Goal: Find specific page/section: Find specific page/section

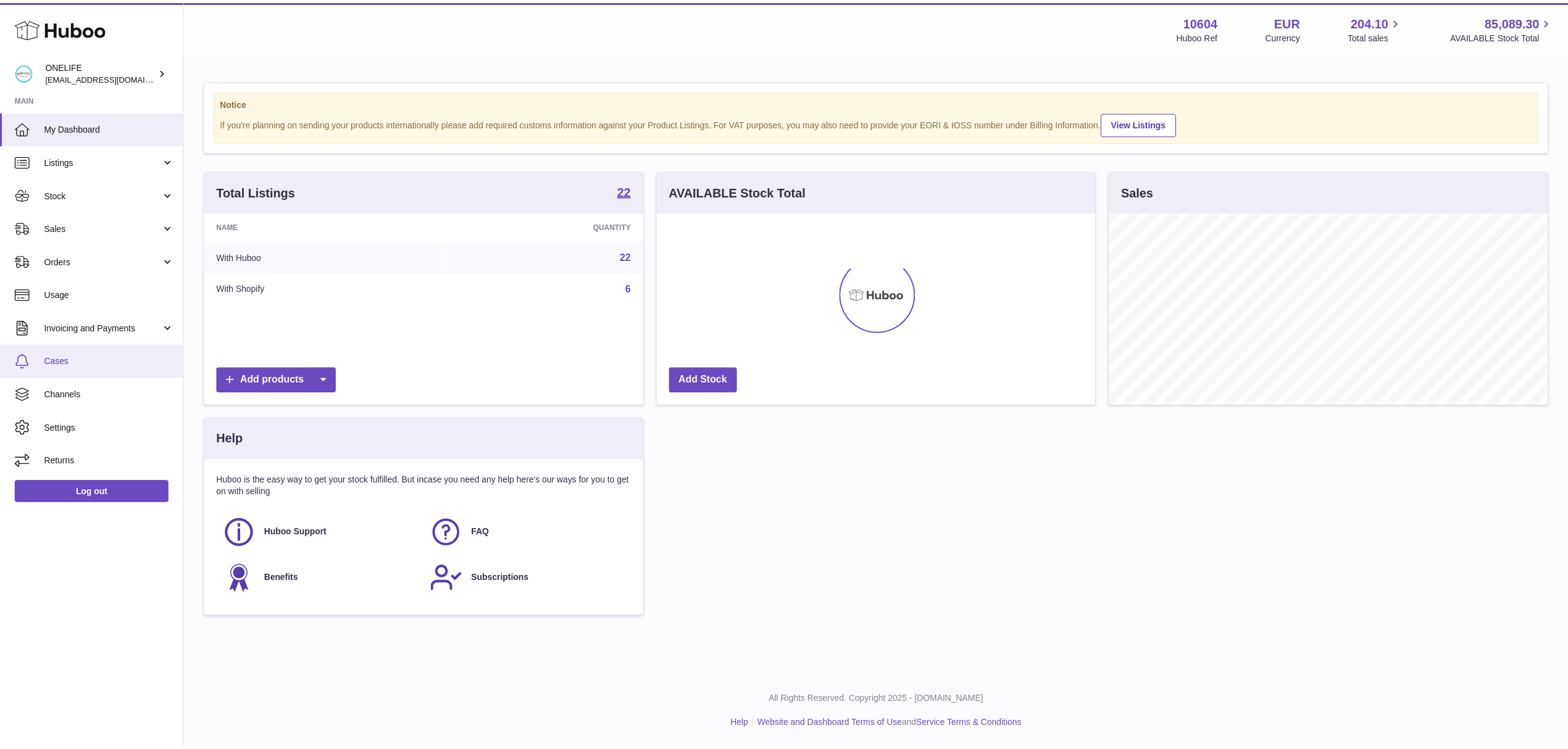
scroll to position [192, 442]
click at [115, 232] on span "Sales" at bounding box center [103, 228] width 118 height 12
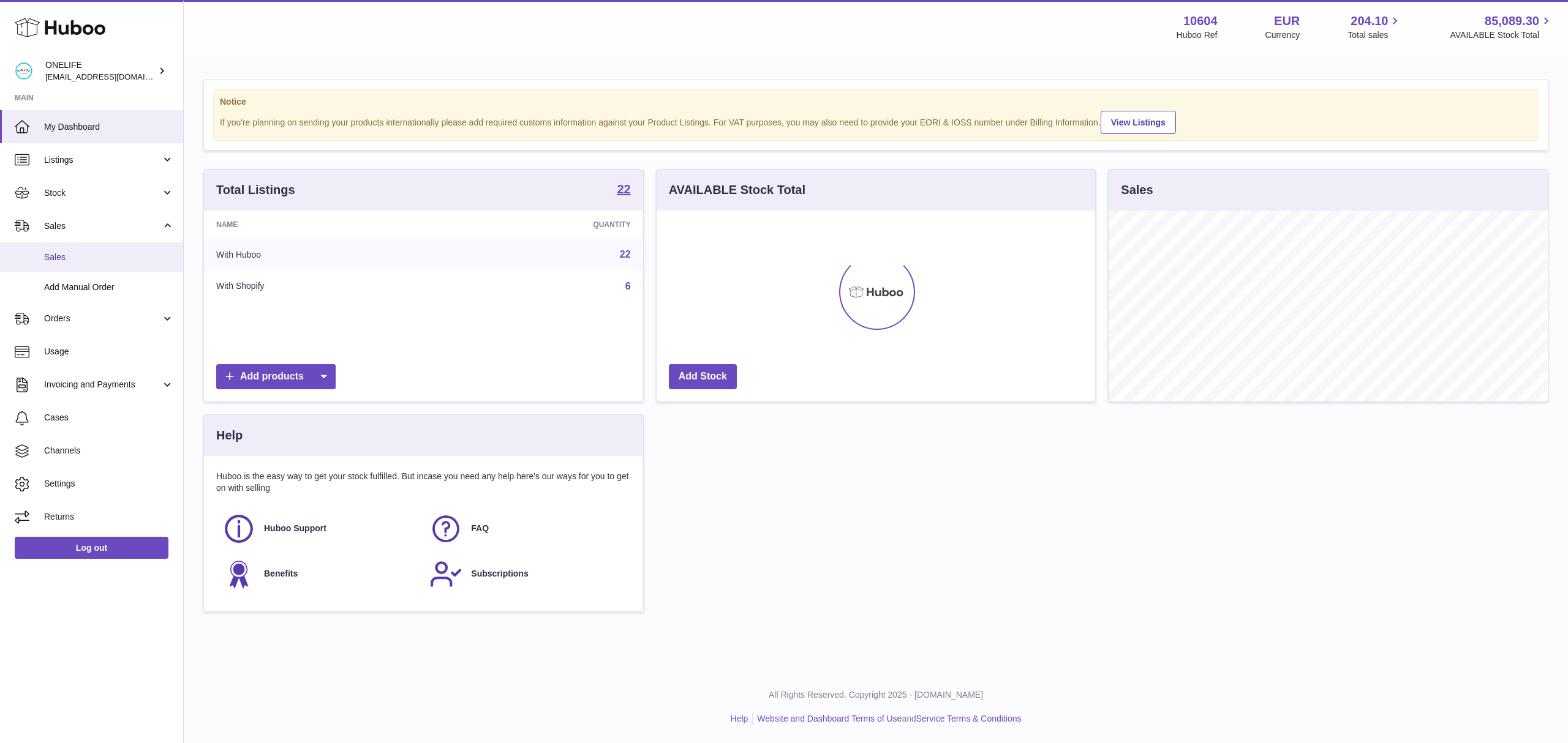
click at [91, 251] on span "Sales" at bounding box center [109, 257] width 130 height 12
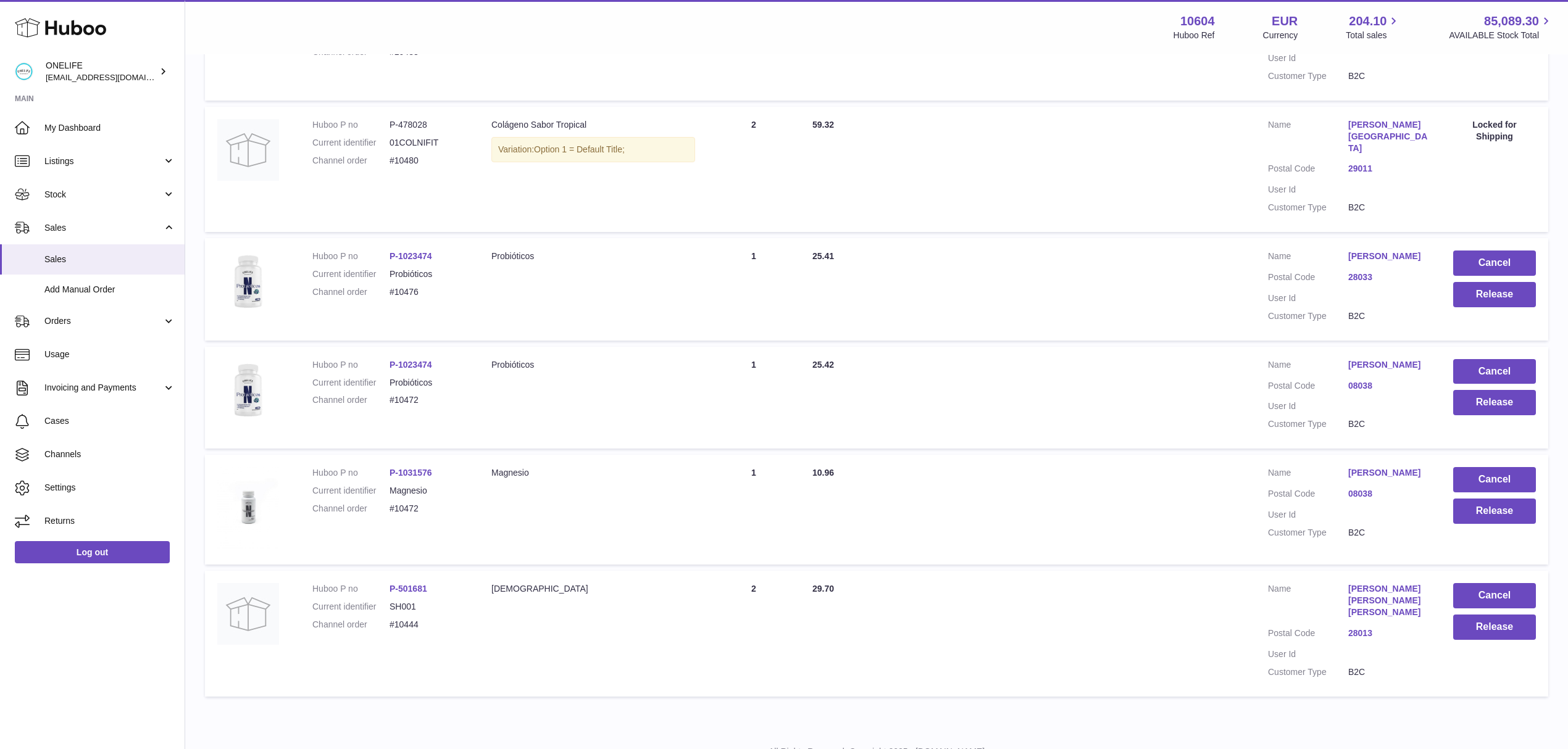
scroll to position [599, 0]
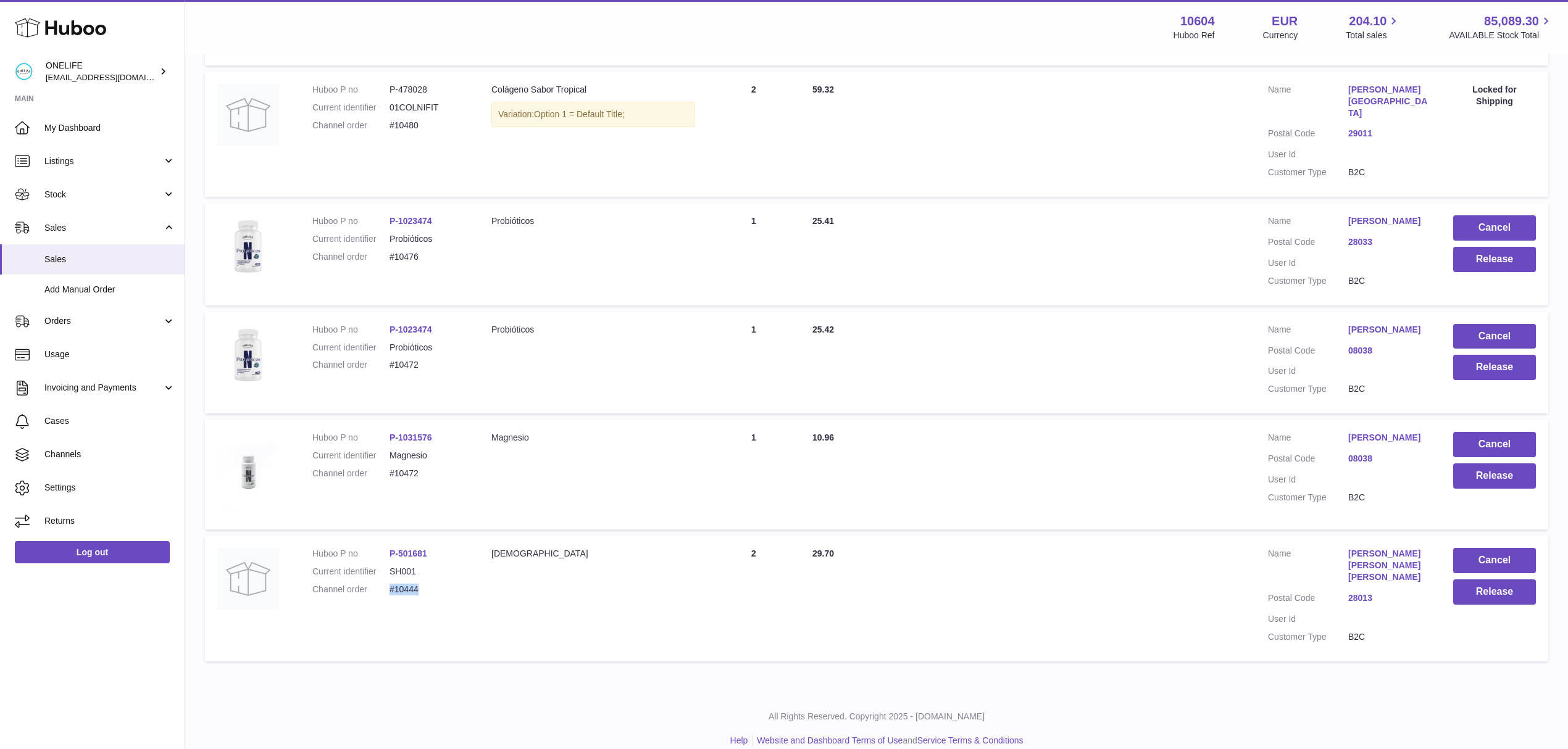
drag, startPoint x: 422, startPoint y: 571, endPoint x: 389, endPoint y: 573, distance: 33.1
click at [389, 584] on dd "#10444" at bounding box center [427, 589] width 77 height 12
copy dd "#10444"
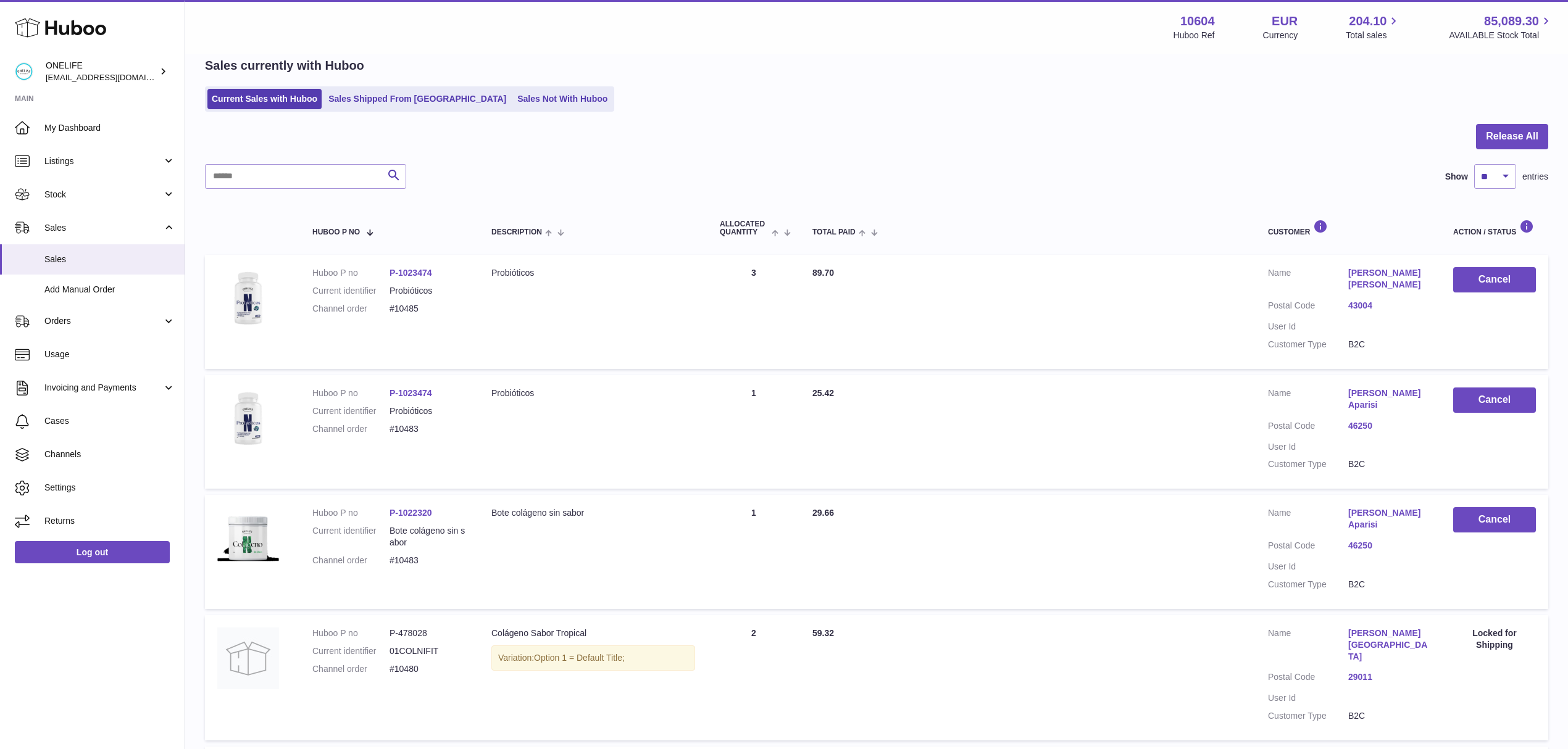
scroll to position [0, 0]
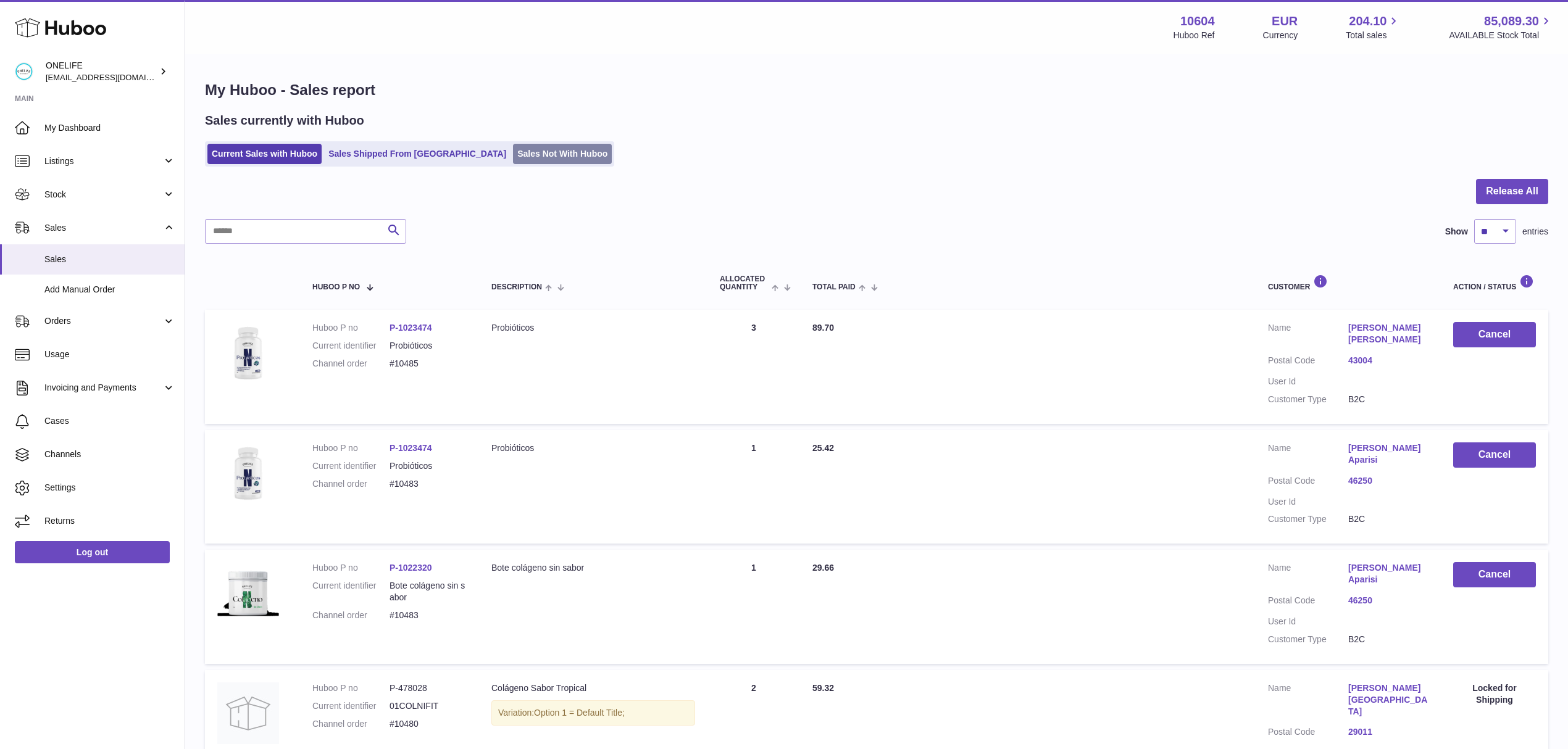
click at [513, 159] on link "Sales Not With Huboo" at bounding box center [562, 154] width 99 height 20
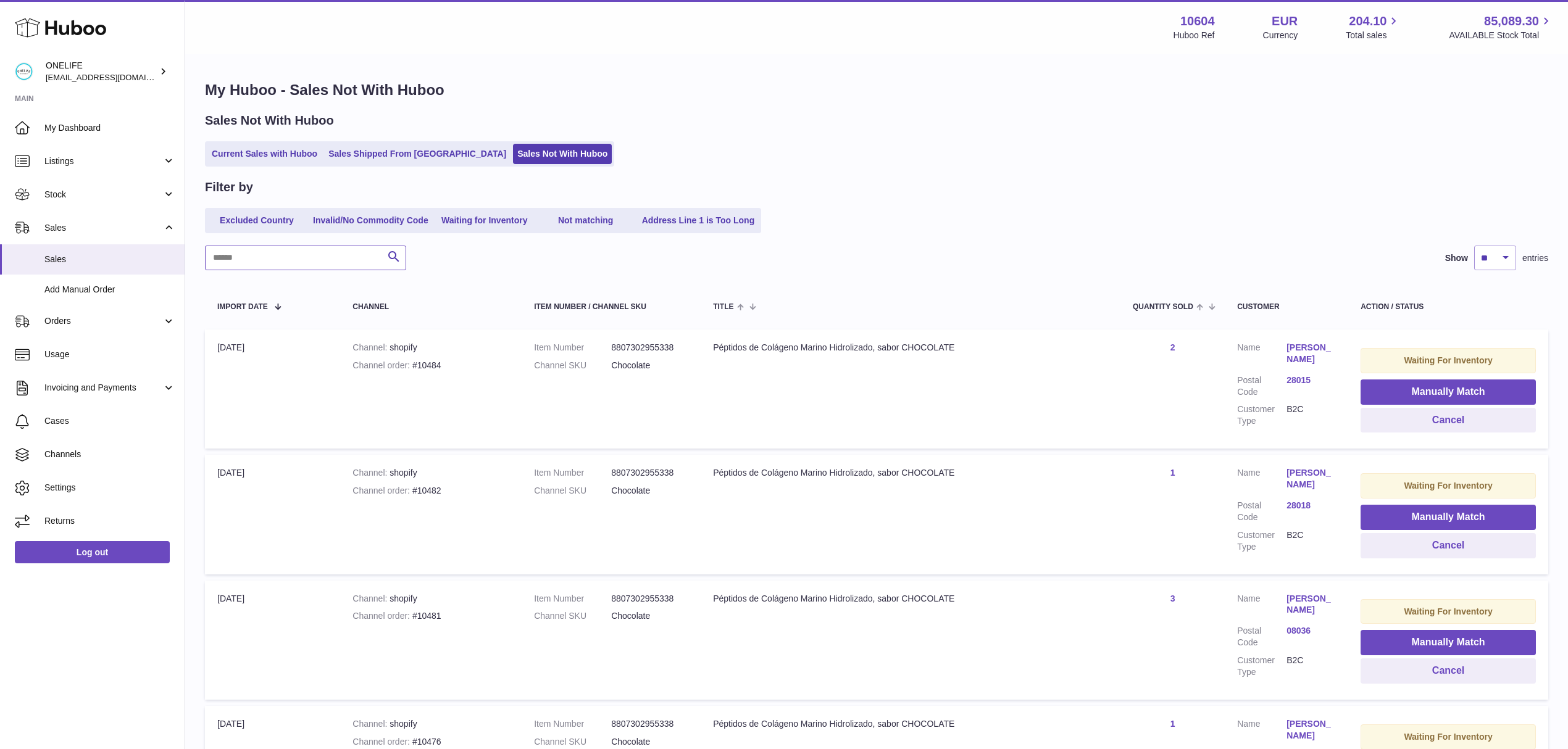
click at [235, 247] on input "text" at bounding box center [305, 258] width 202 height 25
paste input "******"
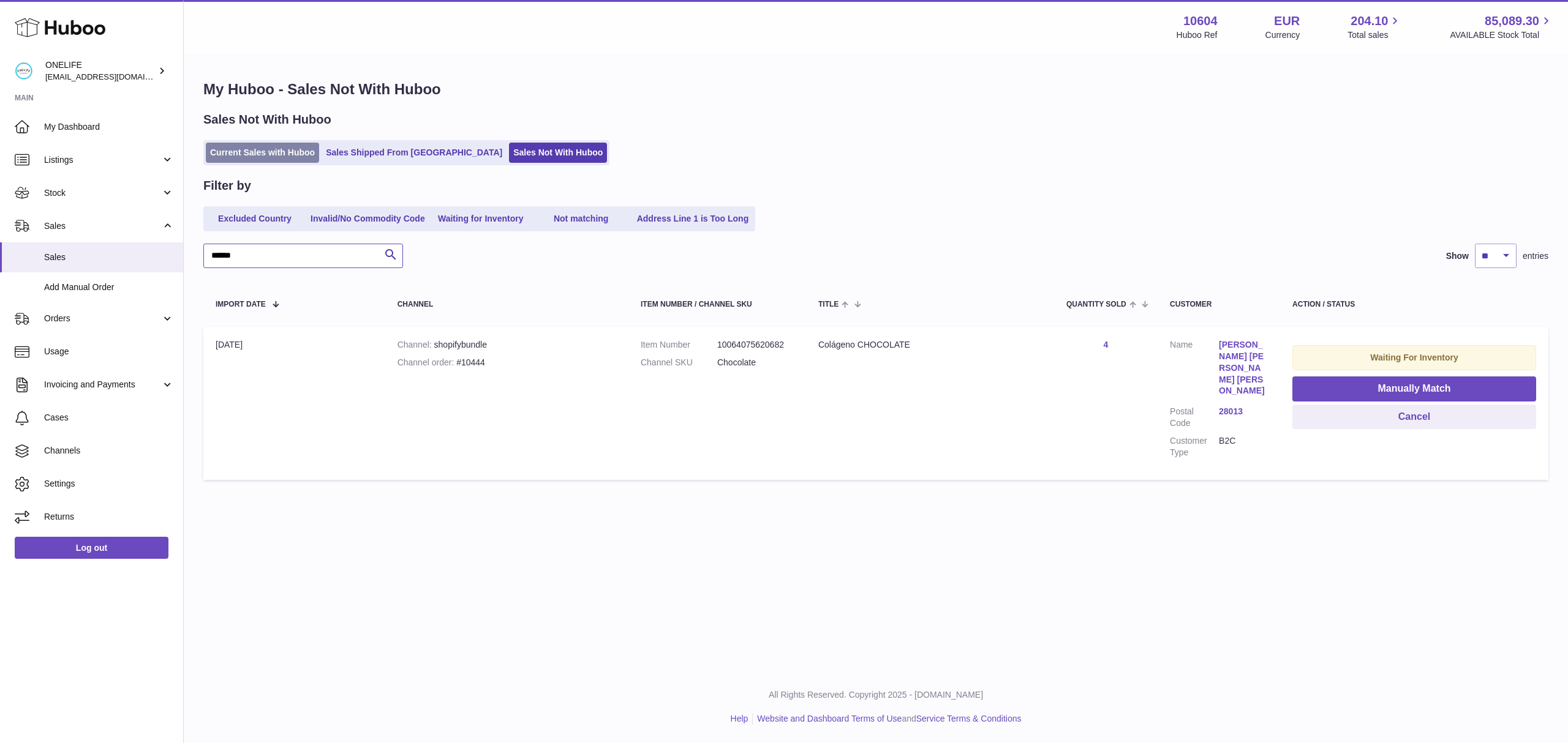
type input "******"
click at [289, 161] on link "Current Sales with Huboo" at bounding box center [262, 152] width 113 height 20
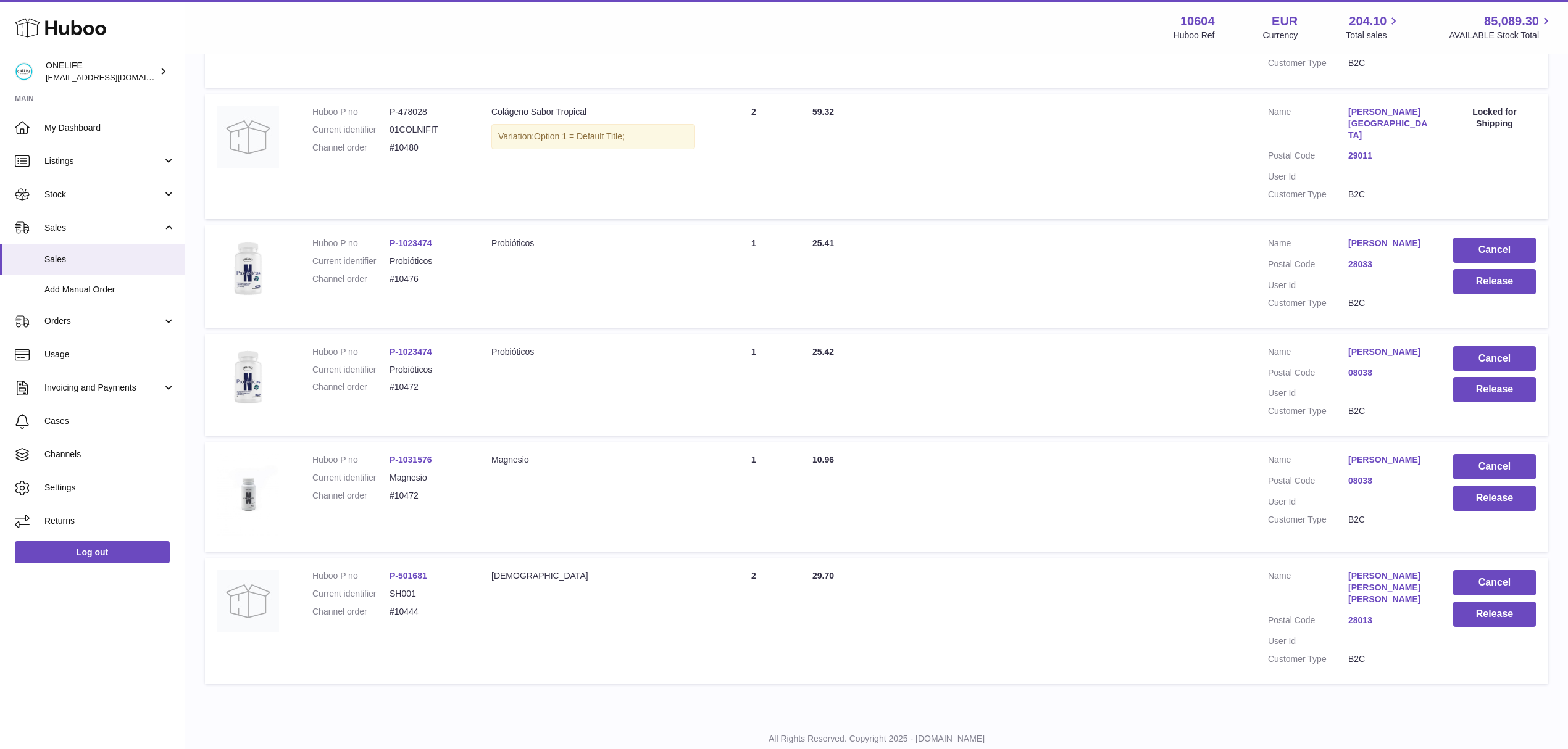
scroll to position [599, 0]
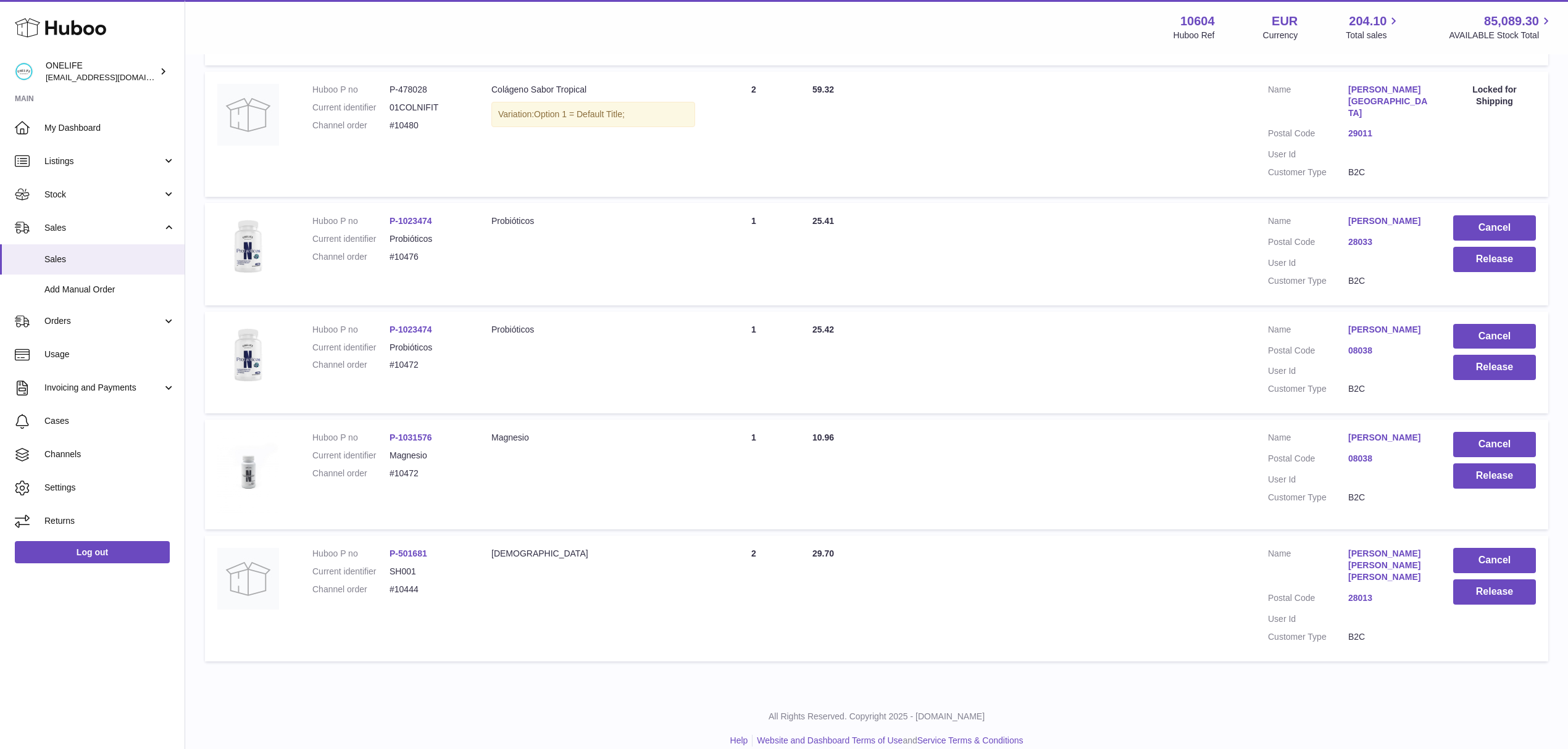
drag, startPoint x: 429, startPoint y: 458, endPoint x: 389, endPoint y: 462, distance: 40.2
click at [389, 462] on dl "Huboo P no P-1031576 Current identifier Magnesio Channel order #10472" at bounding box center [389, 459] width 154 height 54
copy dl "#10472"
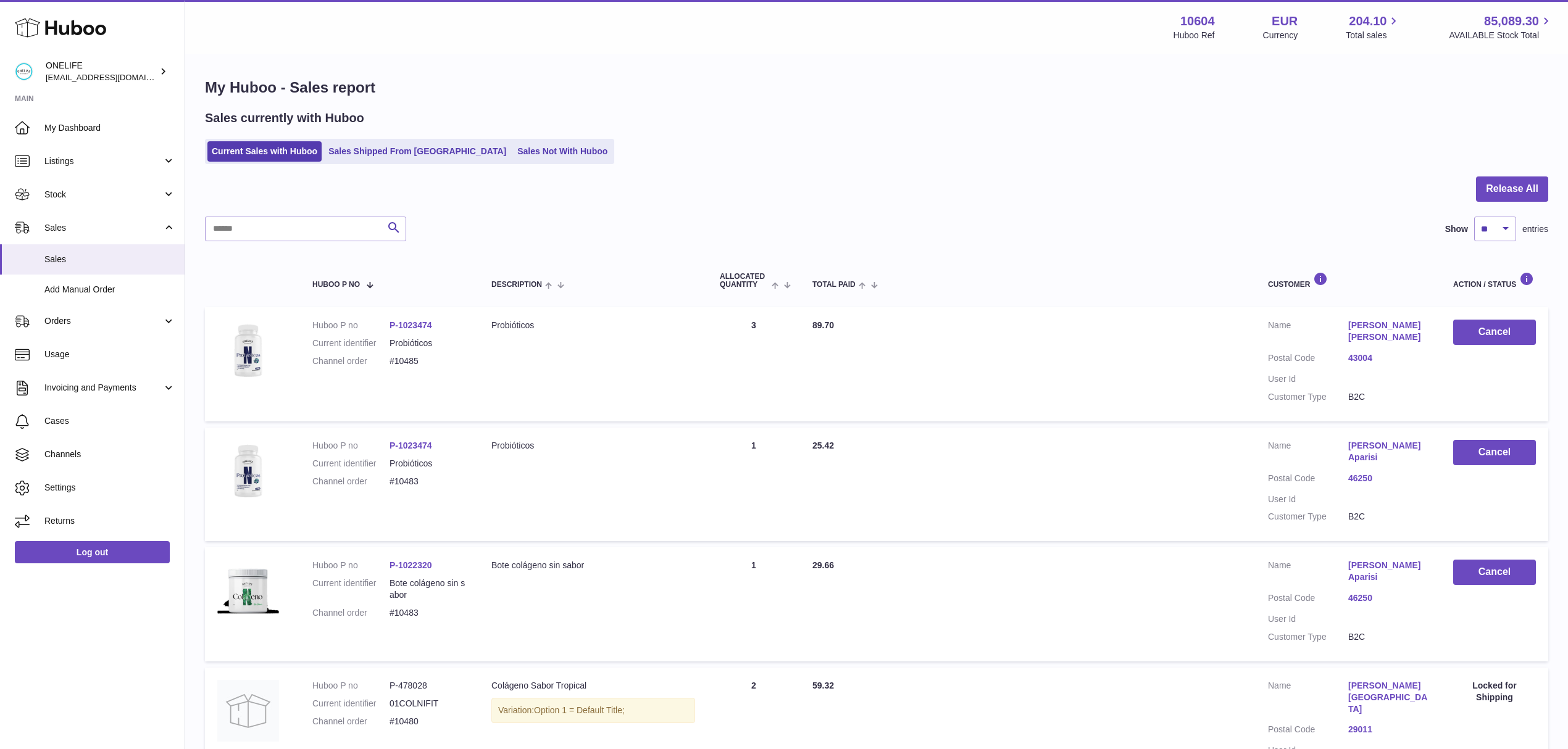
scroll to position [0, 0]
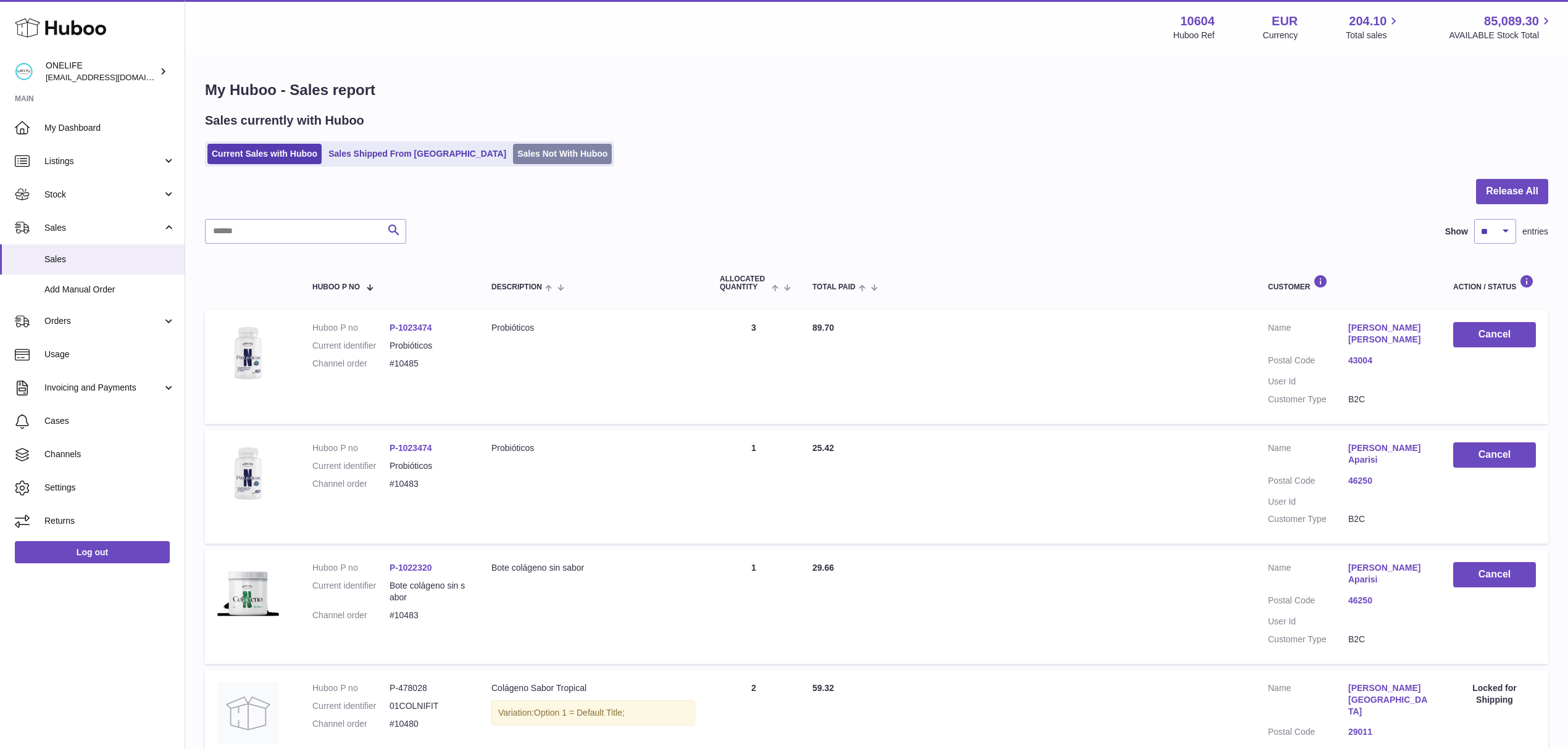
click at [536, 156] on link "Sales Not With Huboo" at bounding box center [562, 154] width 99 height 20
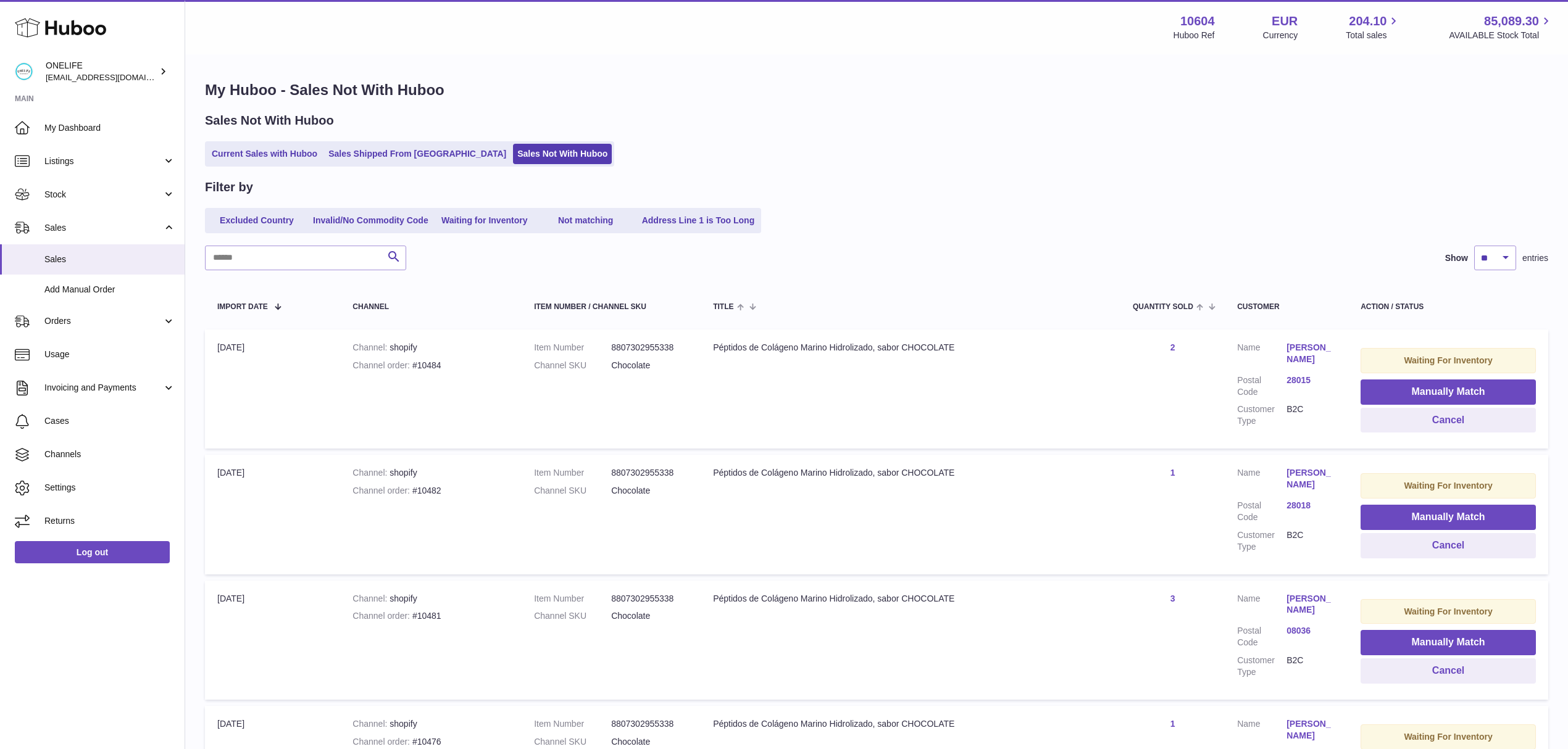
click at [341, 262] on input "text" at bounding box center [305, 258] width 202 height 25
paste input "******"
type input "******"
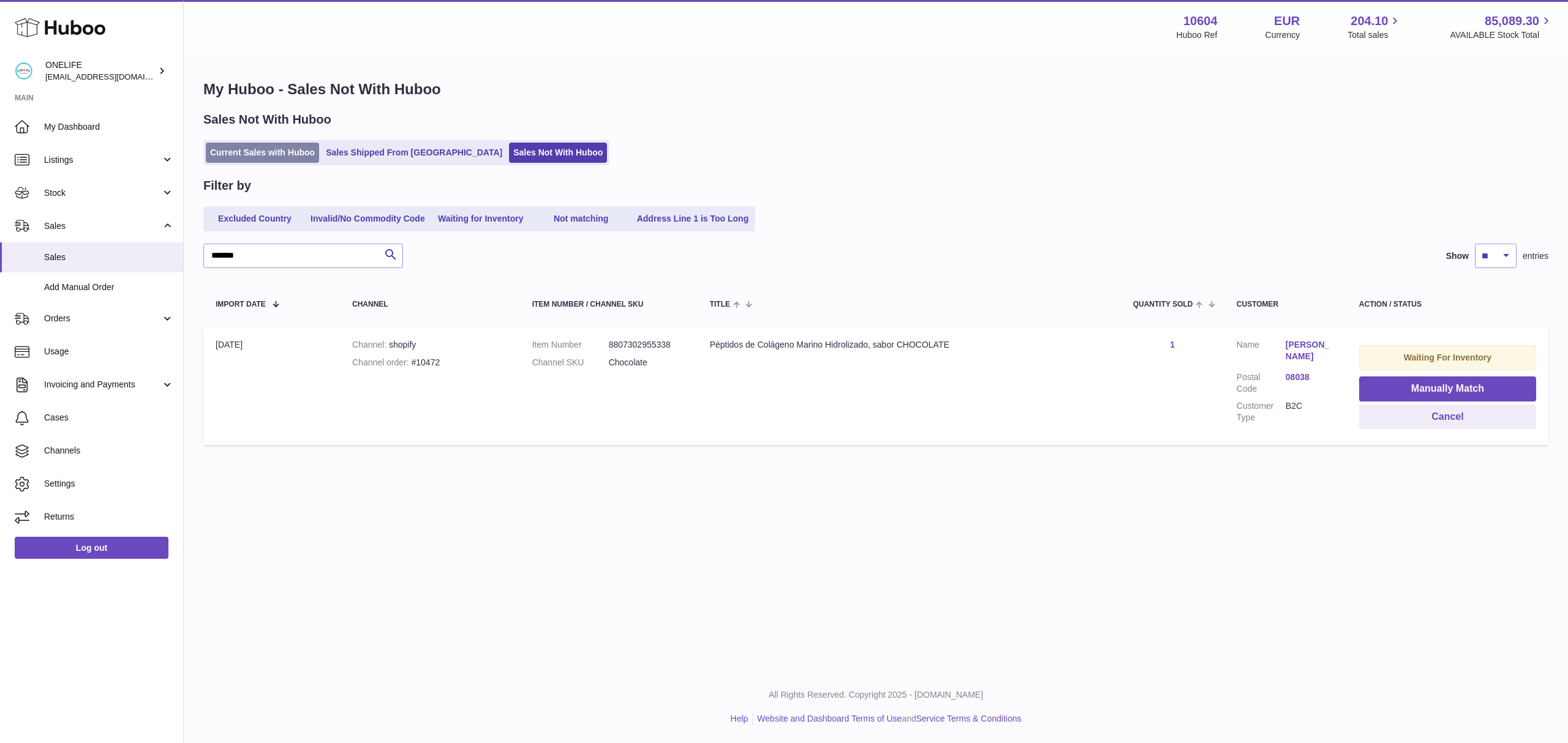
click at [287, 155] on link "Current Sales with Huboo" at bounding box center [262, 152] width 113 height 20
drag, startPoint x: 235, startPoint y: 255, endPoint x: 175, endPoint y: 252, distance: 60.1
click at [175, 252] on div "Huboo ONELIFE [EMAIL_ADDRESS][DOMAIN_NAME] Main My Dashboard Listings Not with …" at bounding box center [784, 372] width 1568 height 743
paste input "text"
drag, startPoint x: 257, startPoint y: 249, endPoint x: 177, endPoint y: 251, distance: 80.0
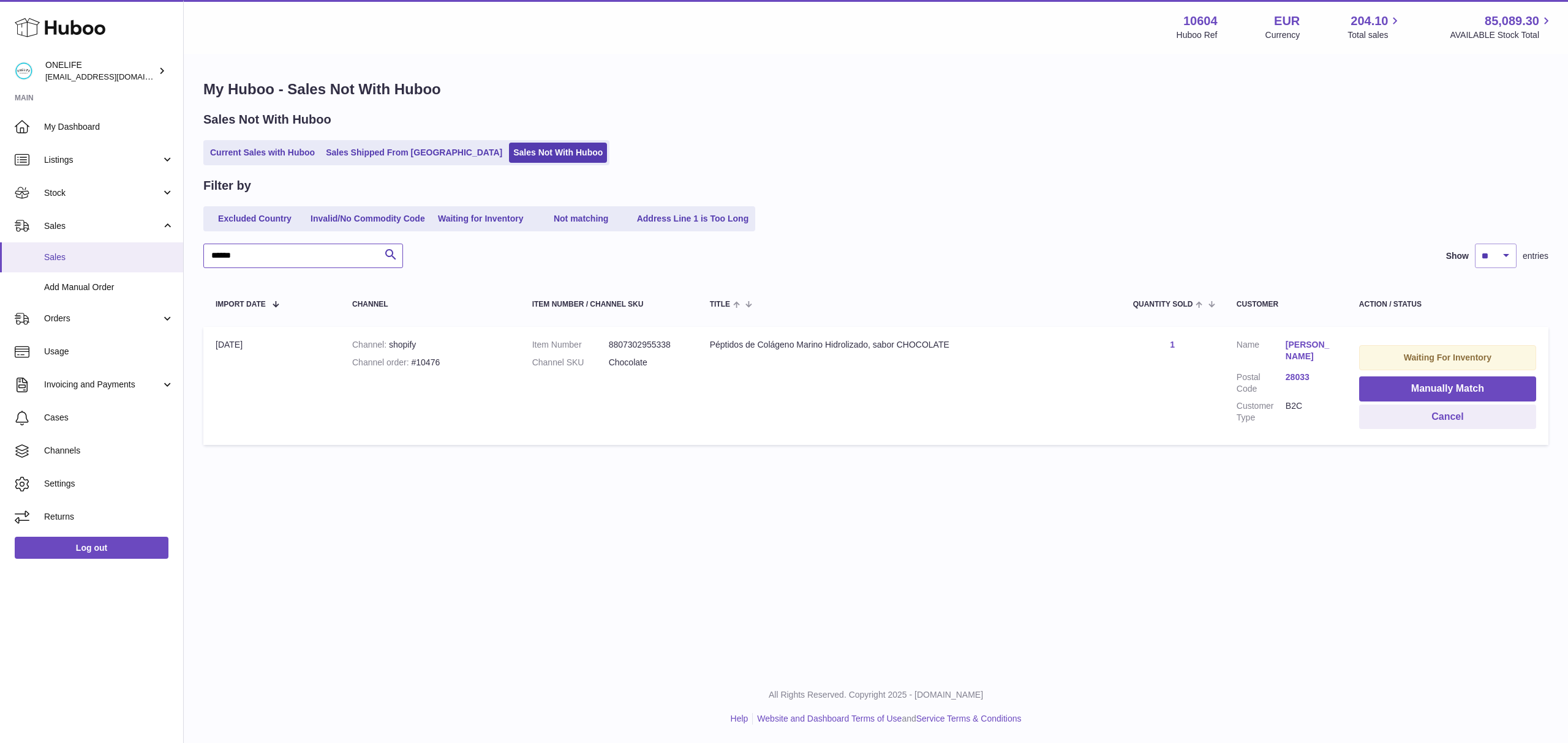
click at [177, 251] on div "Huboo ONELIFE internalAdmin-10604@internal.huboo.com Main My Dashboard Listings…" at bounding box center [784, 372] width 1568 height 743
paste input "text"
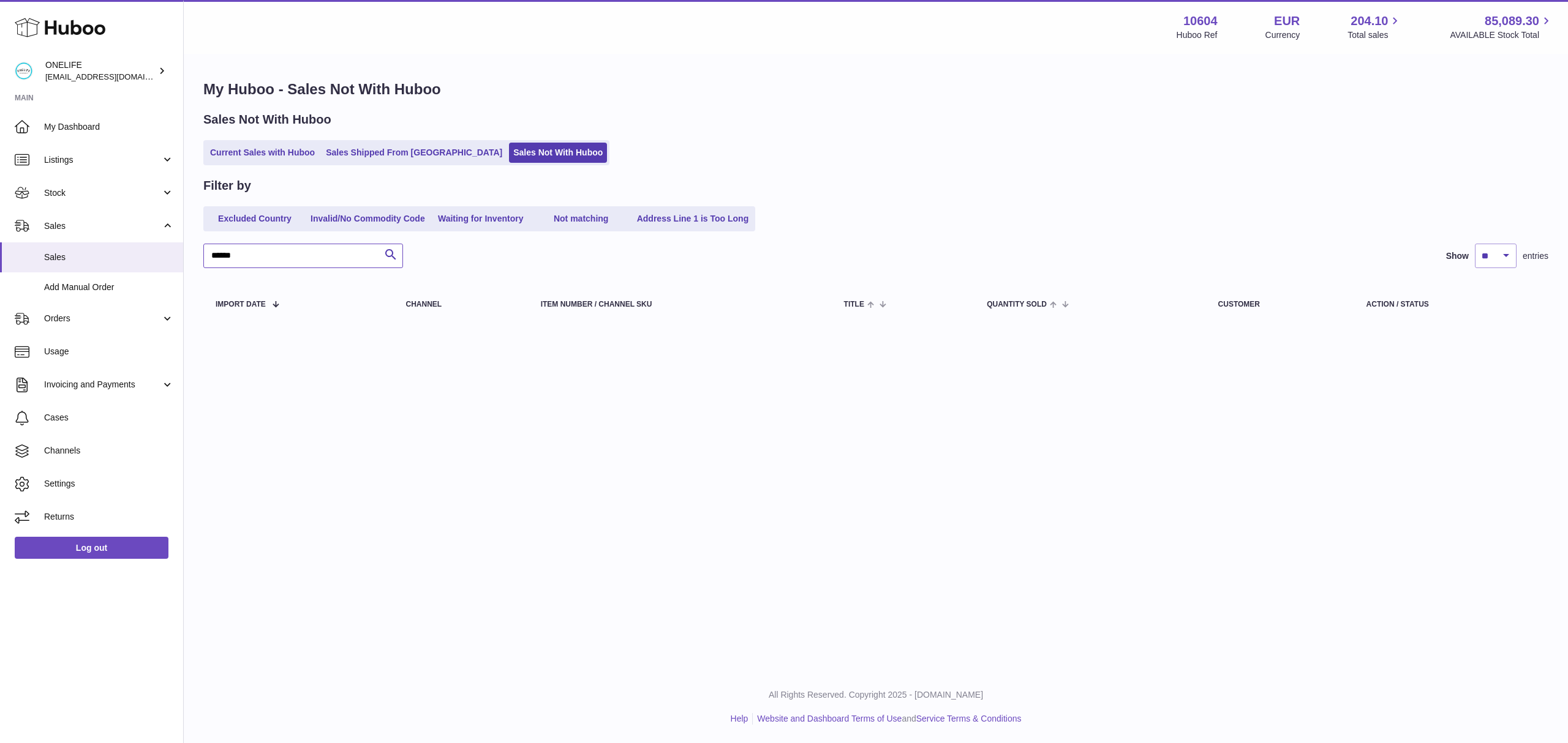
drag, startPoint x: 234, startPoint y: 248, endPoint x: 201, endPoint y: 245, distance: 33.1
click at [201, 245] on div "My Huboo - Sales Not With Huboo Sales Not With Huboo Current Sales with Huboo S…" at bounding box center [875, 203] width 1385 height 296
paste input "text"
drag, startPoint x: 250, startPoint y: 253, endPoint x: 179, endPoint y: 255, distance: 71.0
click at [179, 255] on div "Huboo ONELIFE internalAdmin-10604@internal.huboo.com Main My Dashboard Listings…" at bounding box center [784, 372] width 1568 height 743
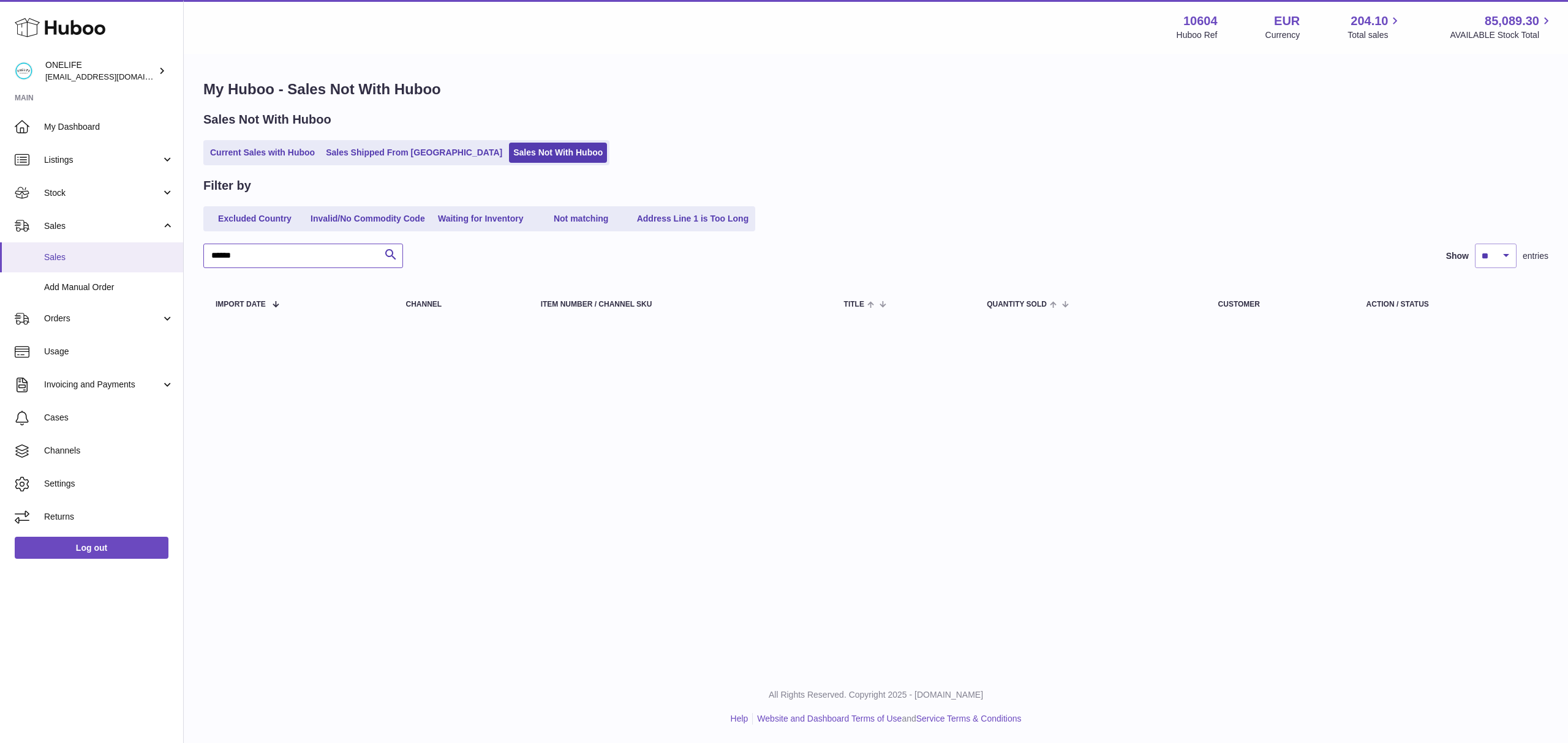
type input "*"
type input "******"
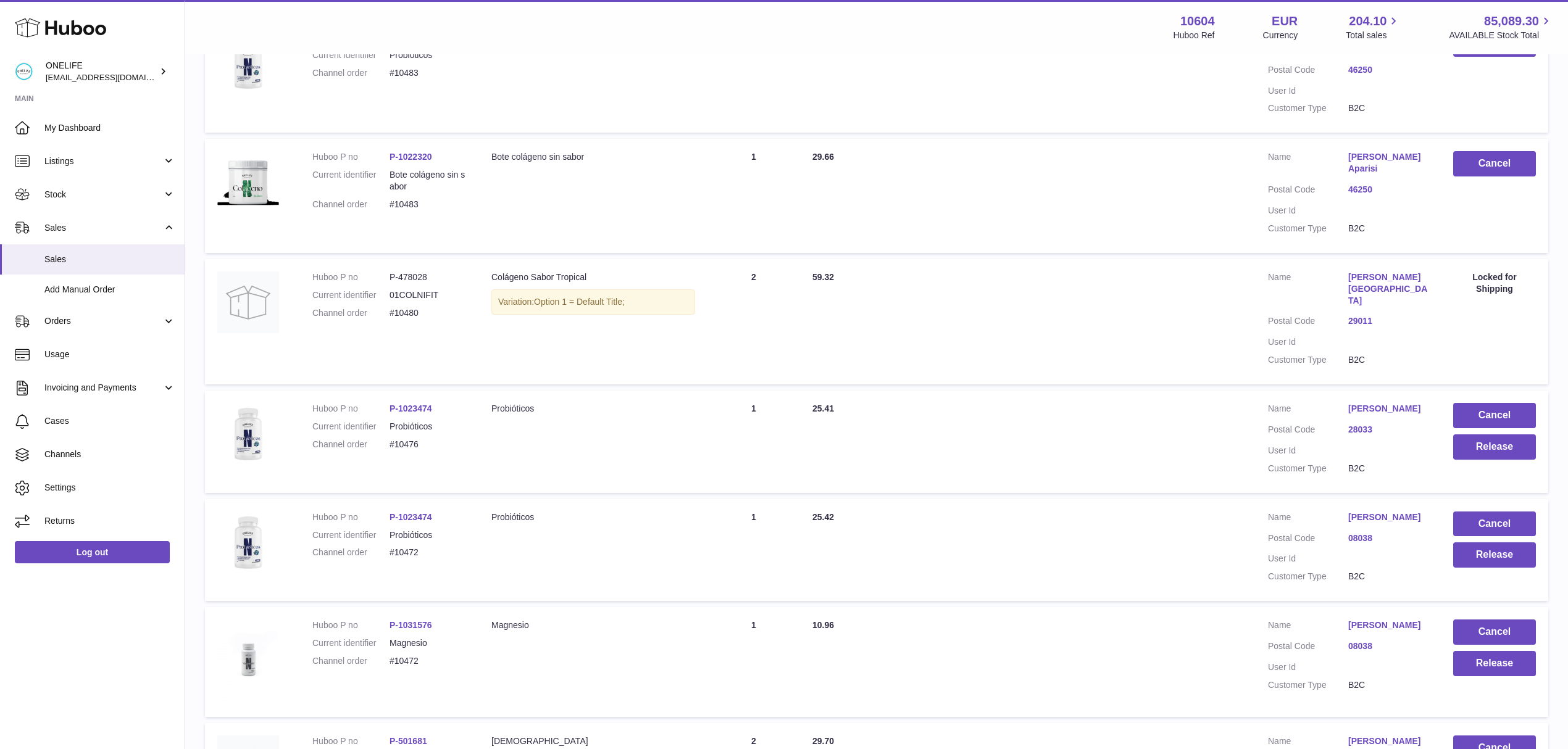
scroll to position [599, 0]
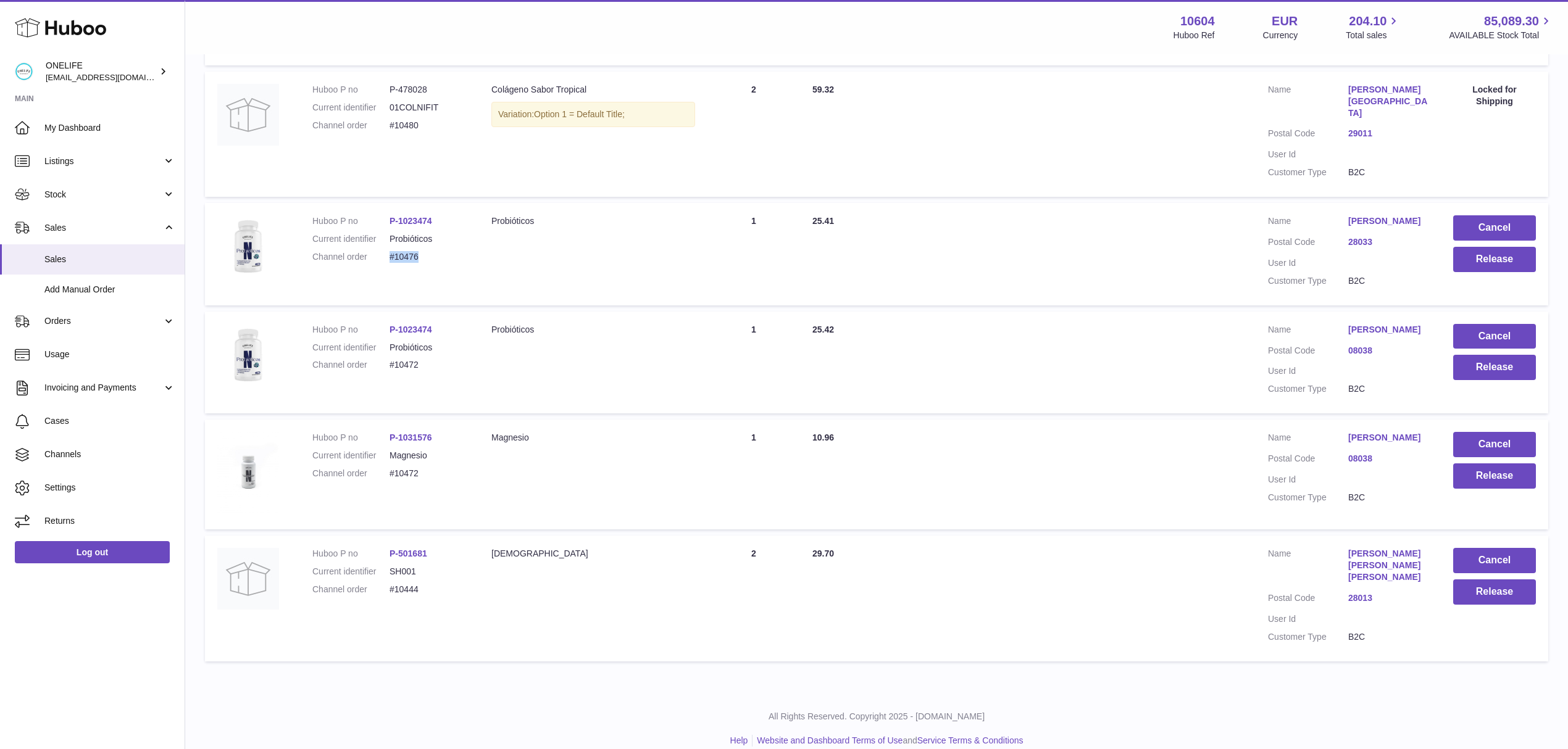
drag, startPoint x: 425, startPoint y: 236, endPoint x: 390, endPoint y: 240, distance: 35.2
click at [390, 251] on dd "#10476" at bounding box center [427, 257] width 77 height 12
copy dd "#10476"
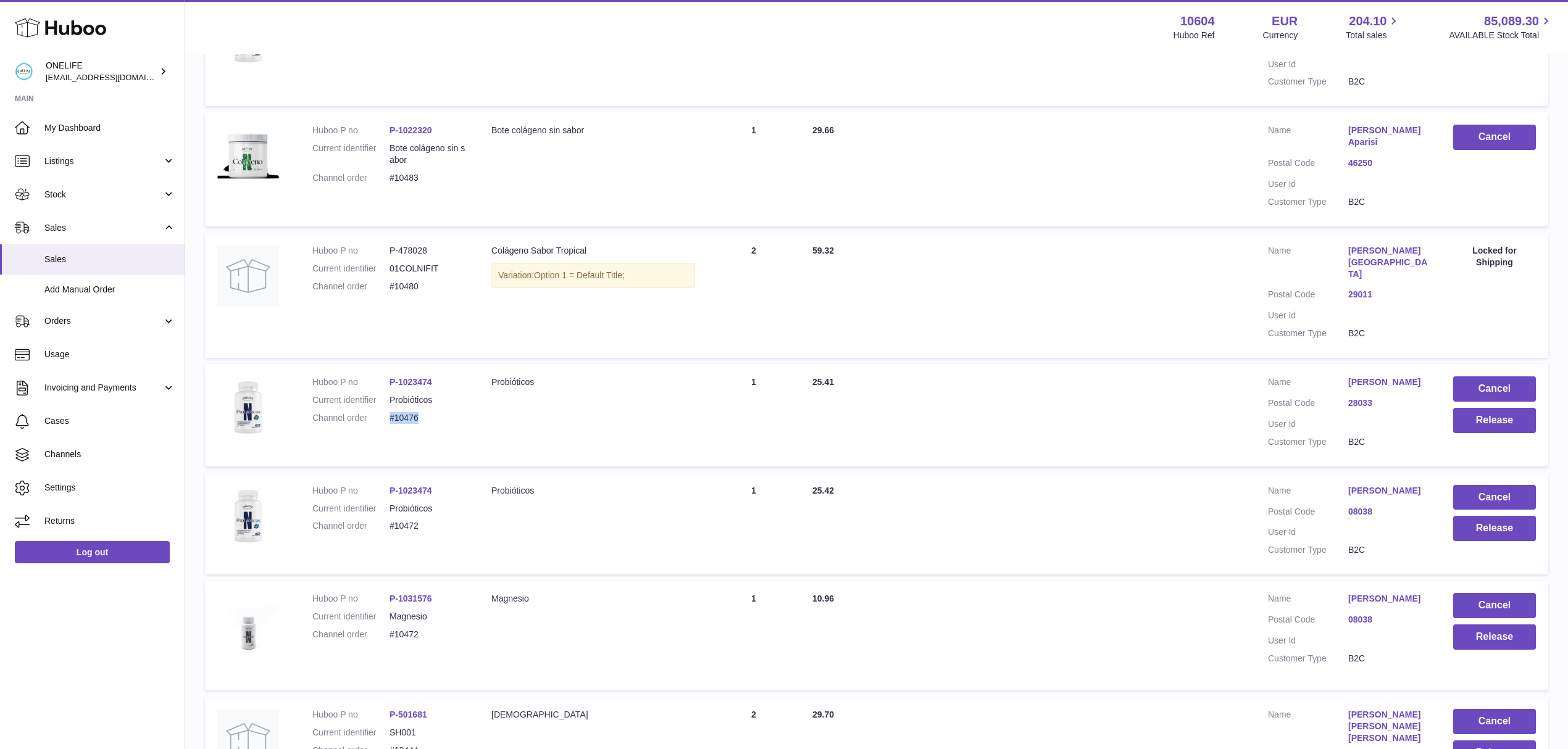
scroll to position [435, 0]
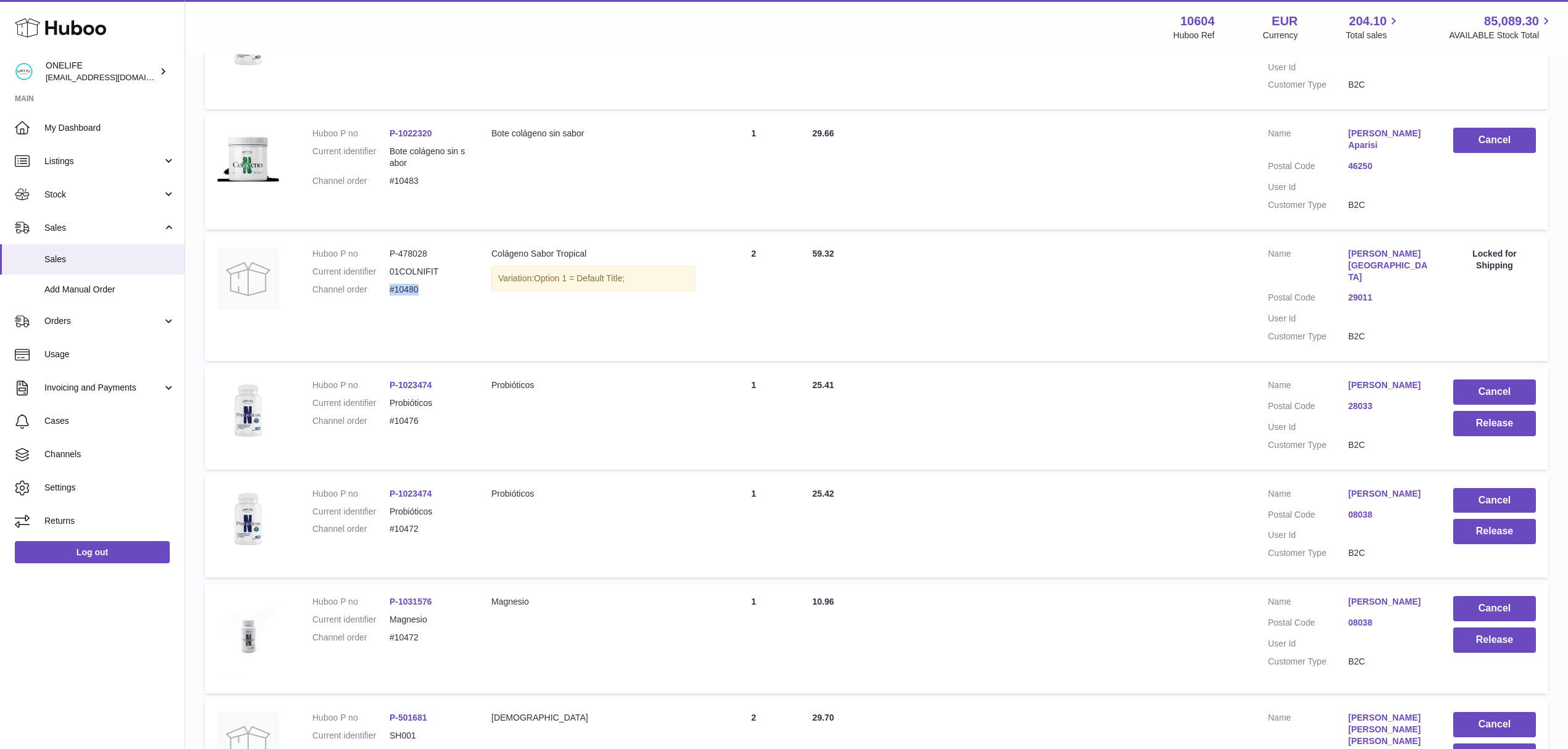
drag, startPoint x: 418, startPoint y: 287, endPoint x: 391, endPoint y: 290, distance: 27.2
click at [391, 290] on dd "#10480" at bounding box center [427, 289] width 77 height 12
copy dd "#10480"
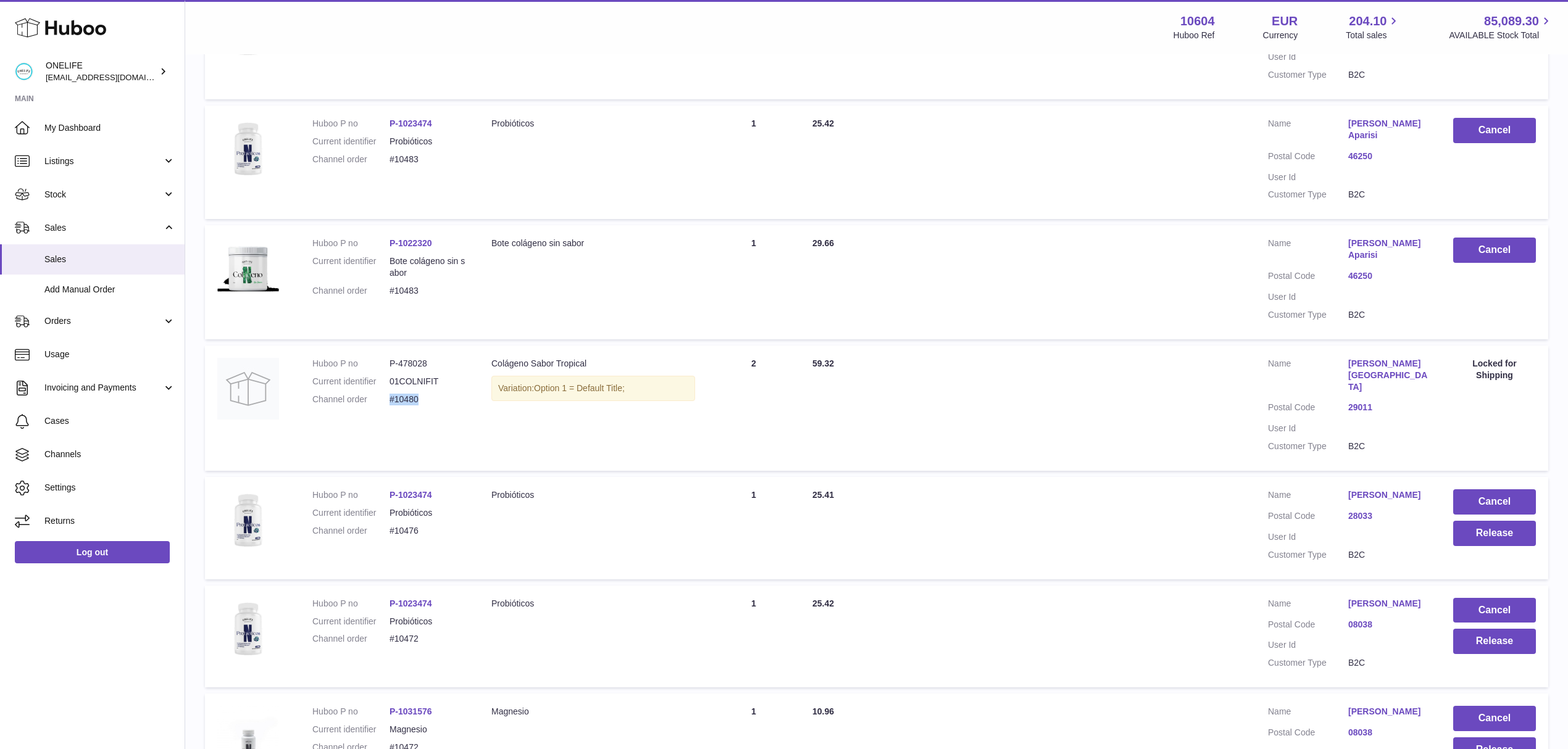
scroll to position [270, 0]
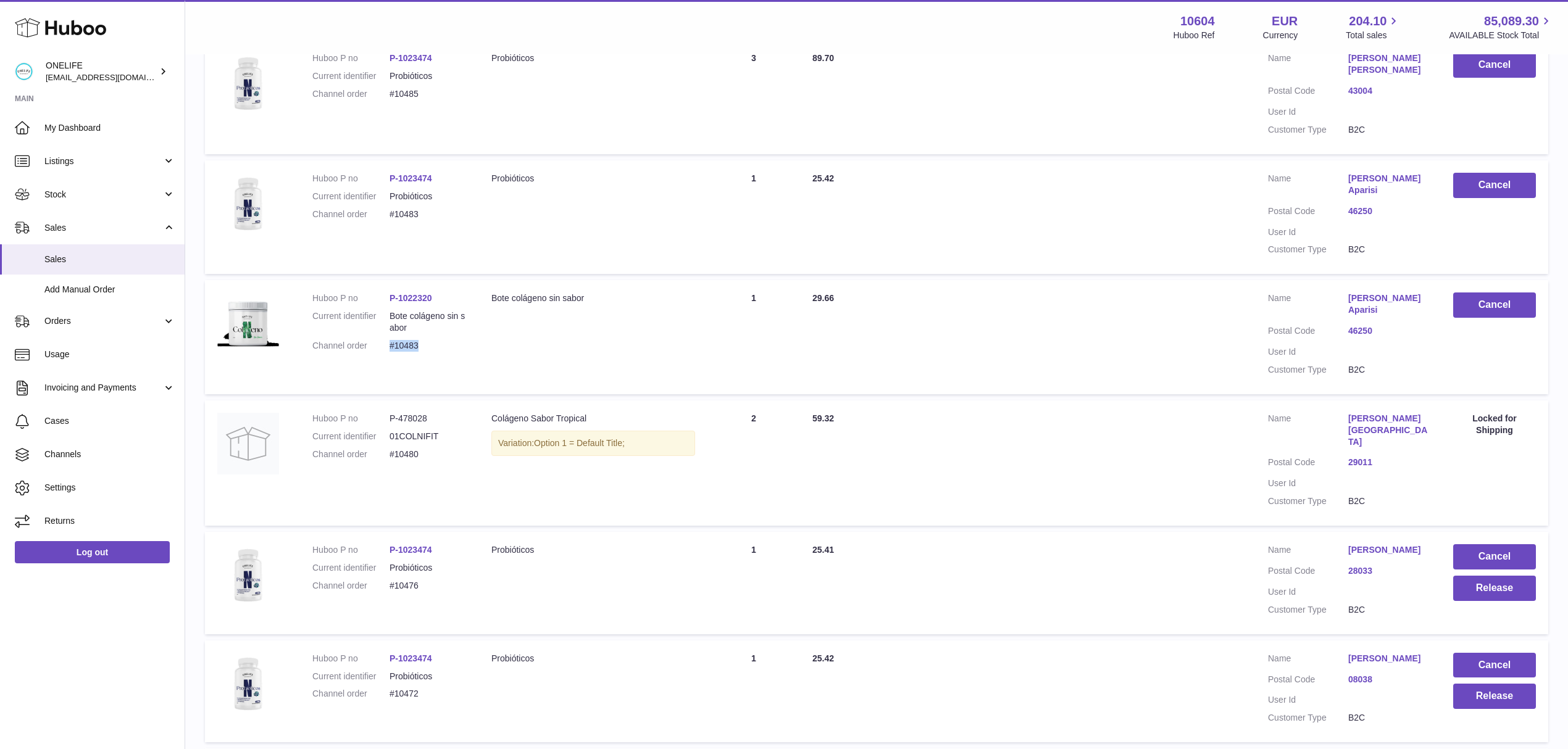
drag, startPoint x: 418, startPoint y: 344, endPoint x: 393, endPoint y: 347, distance: 25.2
click at [393, 347] on dd "#10483" at bounding box center [427, 345] width 77 height 12
copy dd "#10483"
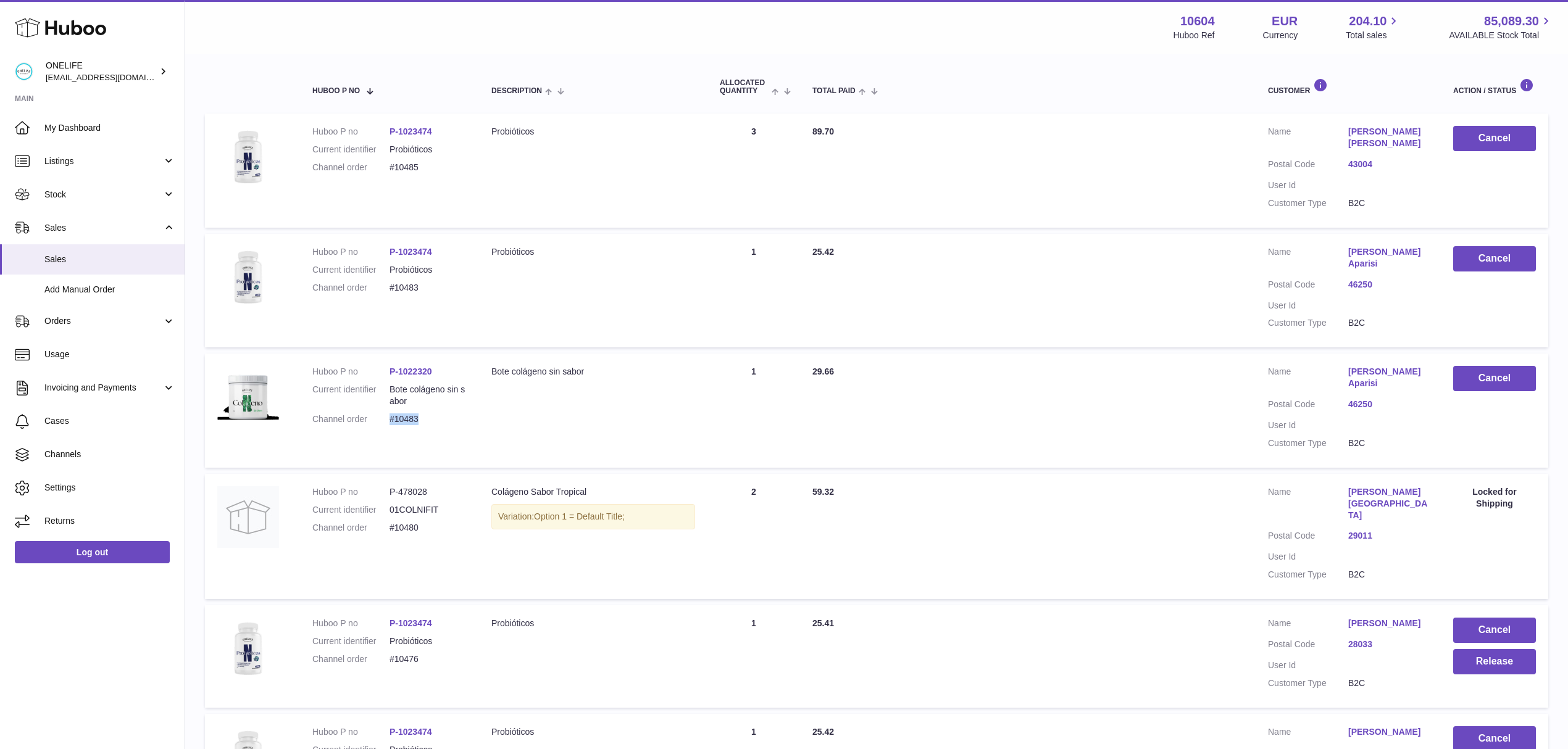
scroll to position [105, 0]
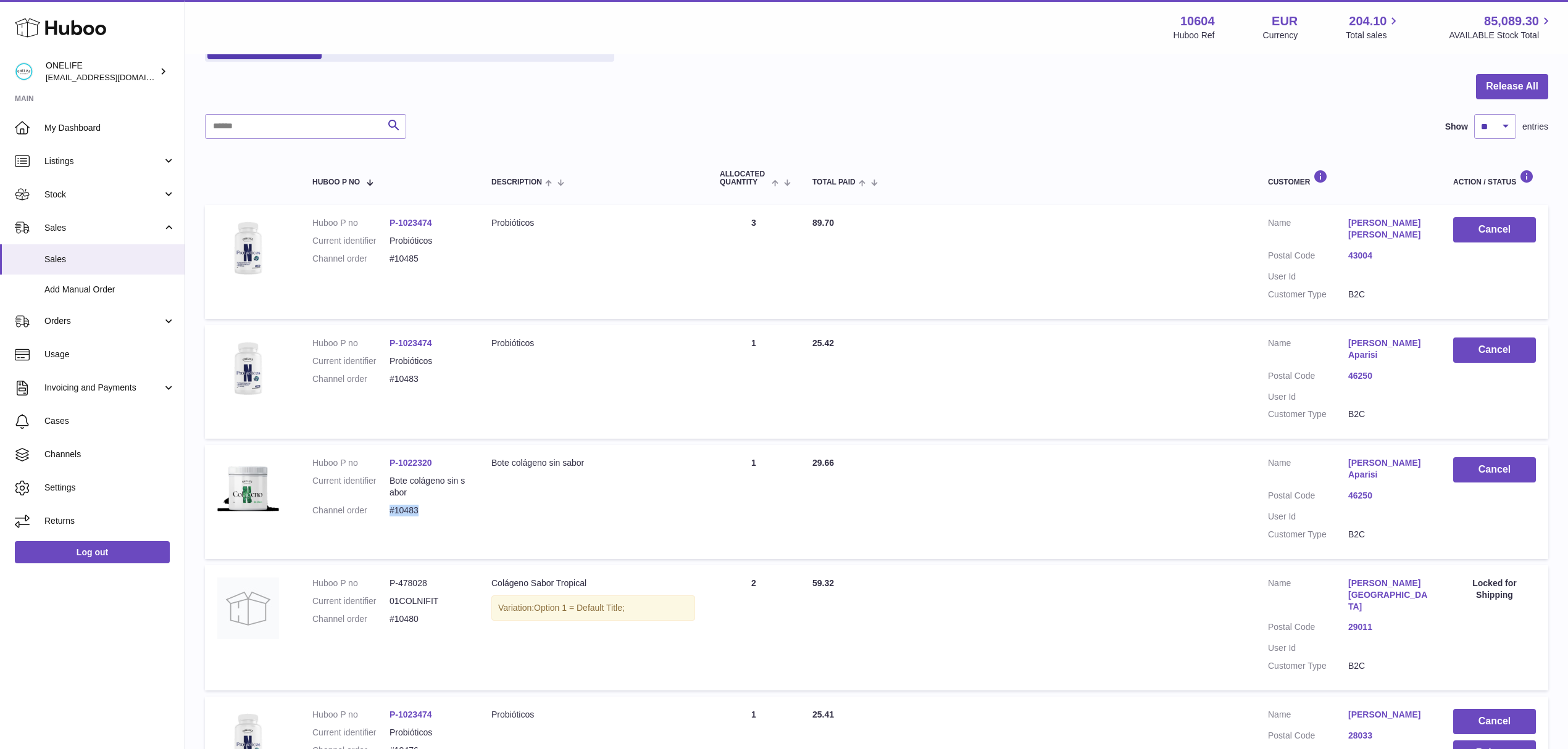
drag, startPoint x: 424, startPoint y: 255, endPoint x: 384, endPoint y: 263, distance: 40.8
click at [384, 263] on dl "Huboo P no P-1023474 Current identifier Probióticos Channel order #10485" at bounding box center [389, 244] width 154 height 54
copy dl "#10485"
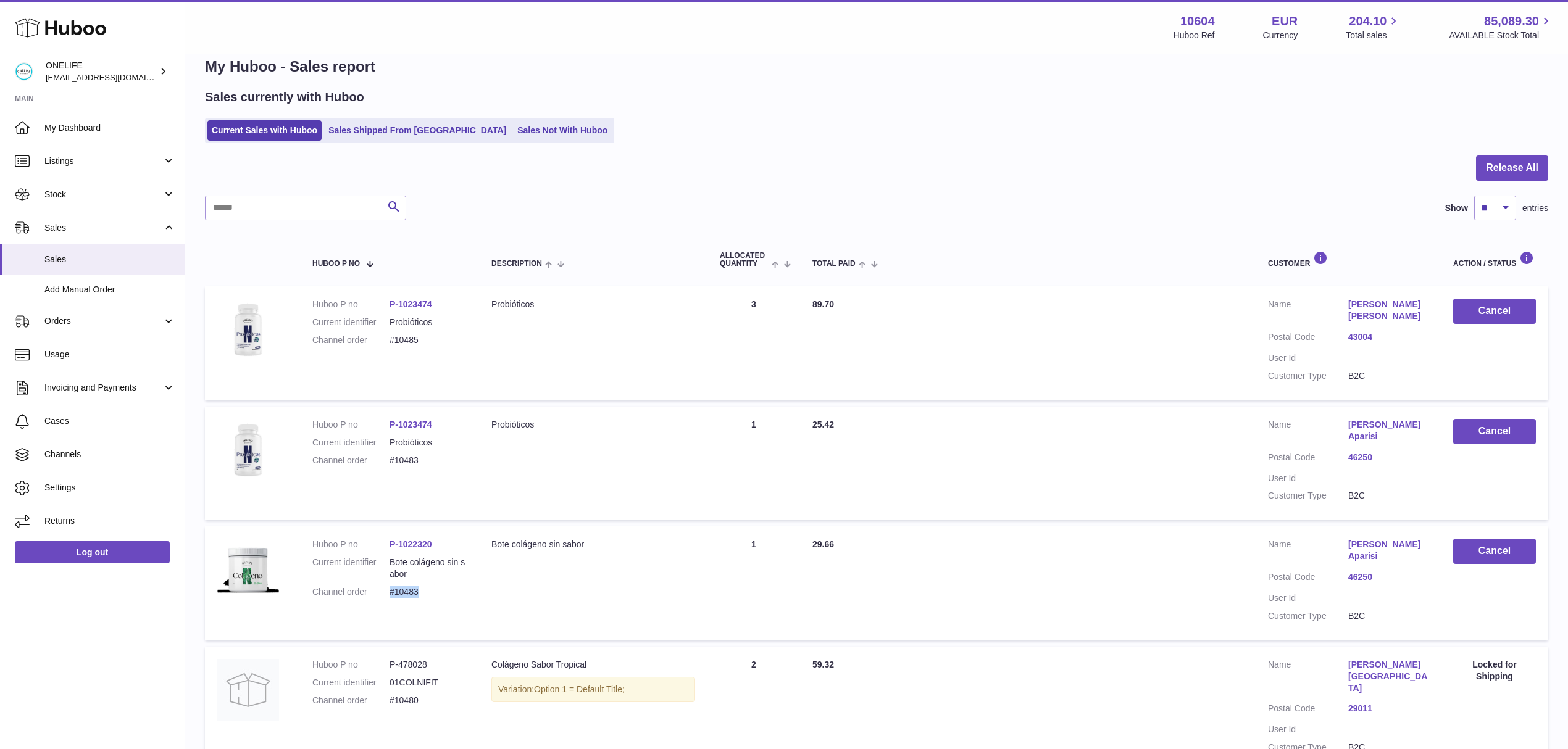
scroll to position [23, 0]
